Goal: Task Accomplishment & Management: Use online tool/utility

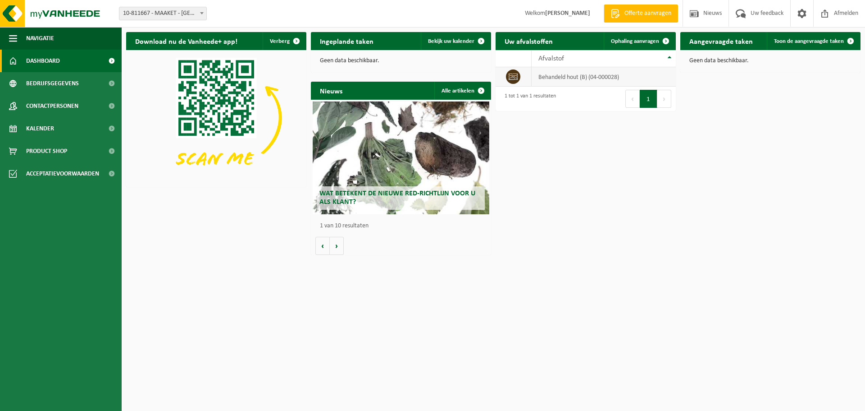
click at [577, 78] on td "behandeld hout (B) (04-000028)" at bounding box center [604, 76] width 144 height 19
click at [633, 40] on span "Ophaling aanvragen" at bounding box center [635, 41] width 48 height 6
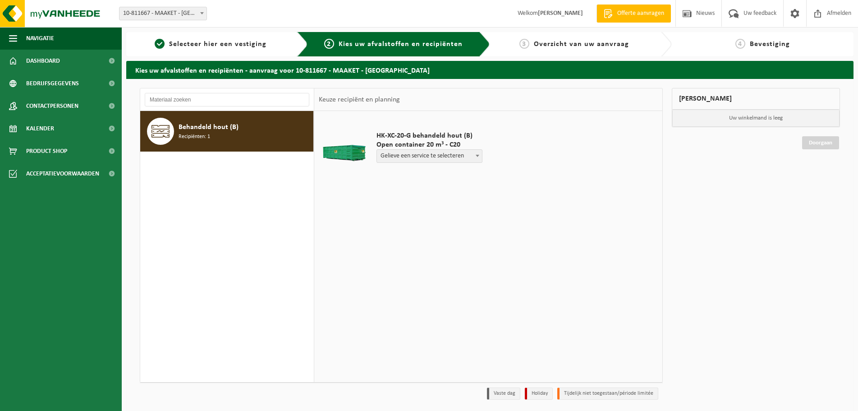
click at [201, 132] on span "Recipiënten: 1" at bounding box center [194, 136] width 32 height 9
click at [462, 157] on span "Gelieve een service te selecteren" at bounding box center [429, 156] width 105 height 13
select select "P2PL-VEL-035715_HK-XC-20-GN-00_04-000028_46"
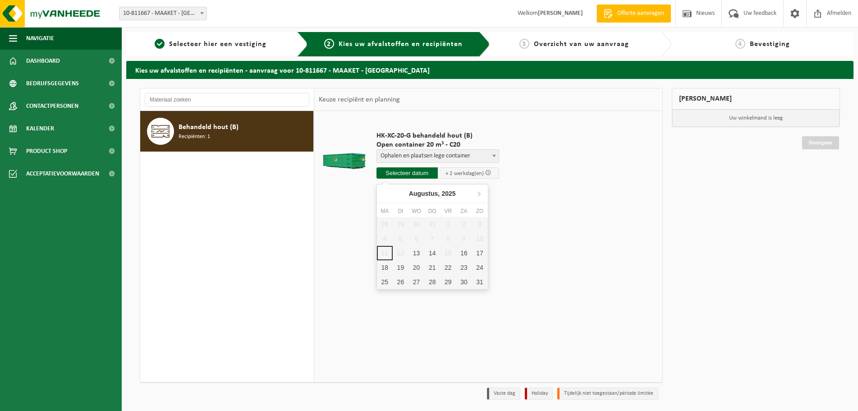
click at [404, 173] on input "text" at bounding box center [406, 172] width 61 height 11
click at [415, 254] on div "13" at bounding box center [416, 253] width 16 height 14
type input "Van [DATE]"
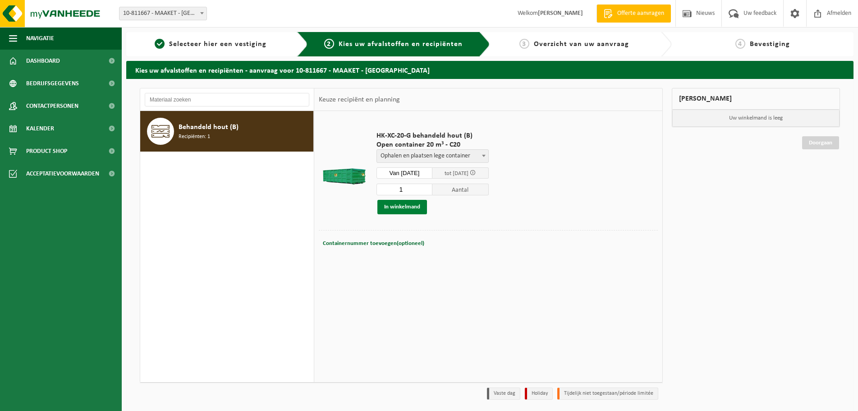
click at [405, 207] on button "In winkelmand" at bounding box center [402, 207] width 50 height 14
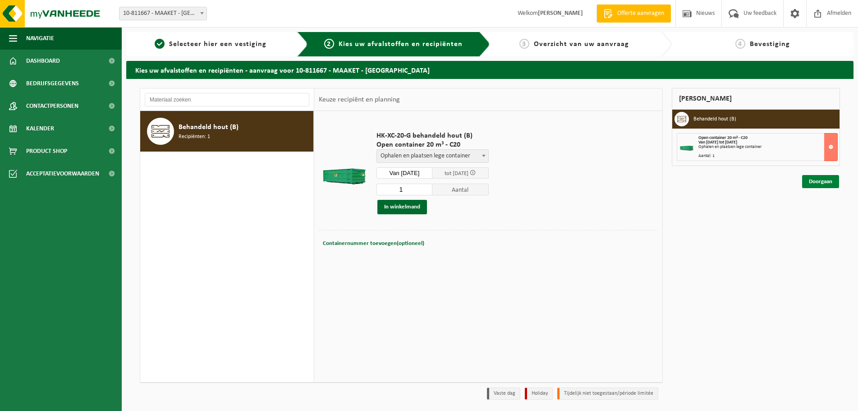
click at [820, 183] on link "Doorgaan" at bounding box center [820, 181] width 37 height 13
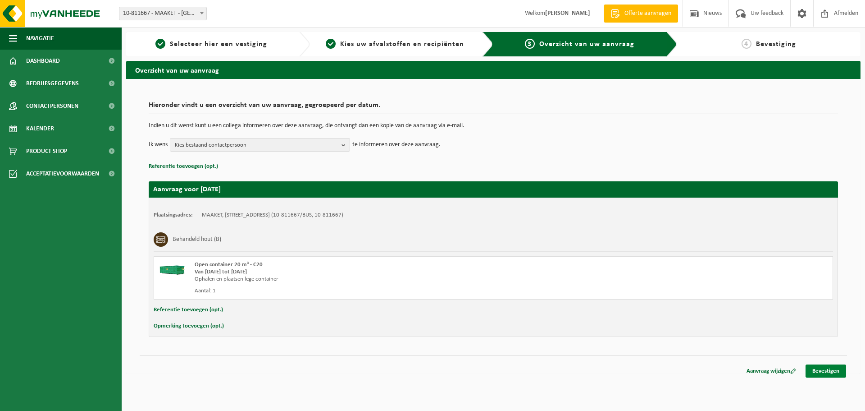
click at [821, 371] on link "Bevestigen" at bounding box center [826, 370] width 41 height 13
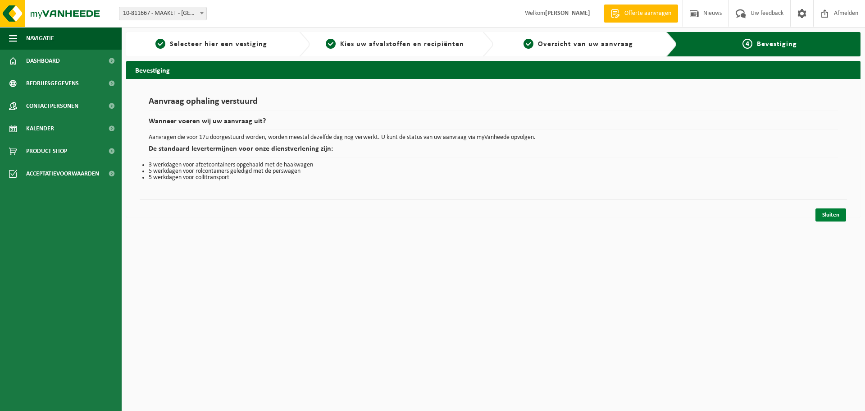
click at [837, 218] on link "Sluiten" at bounding box center [831, 214] width 31 height 13
